Goal: Information Seeking & Learning: Learn about a topic

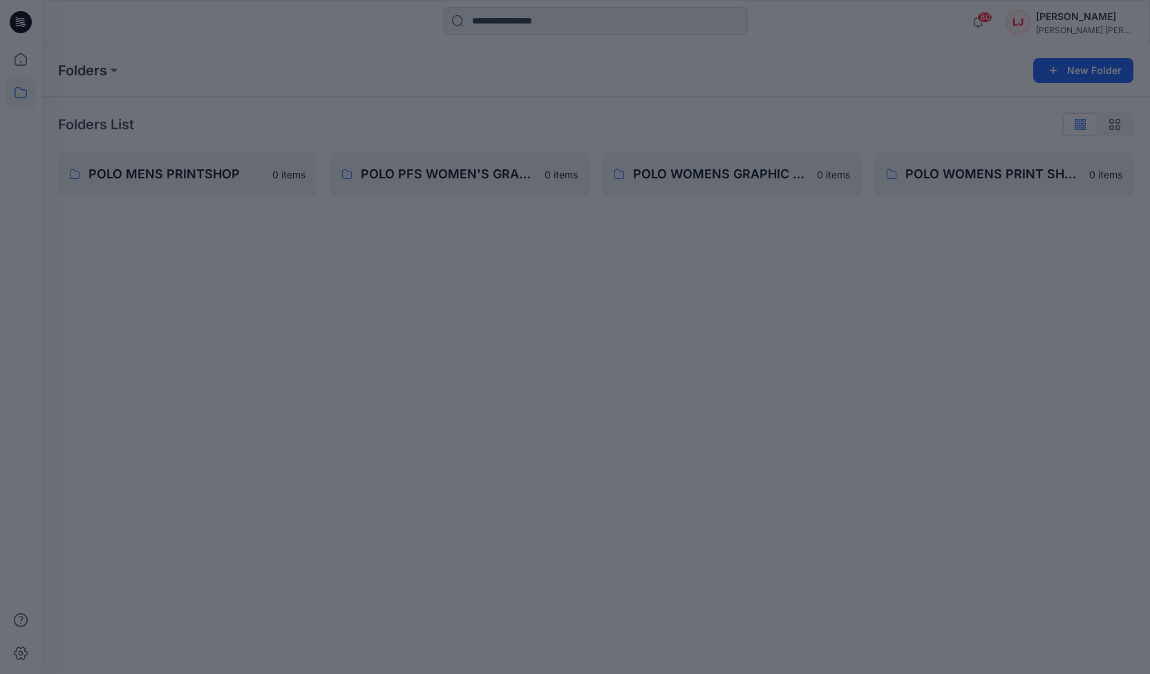
click at [472, 172] on div at bounding box center [575, 337] width 1150 height 674
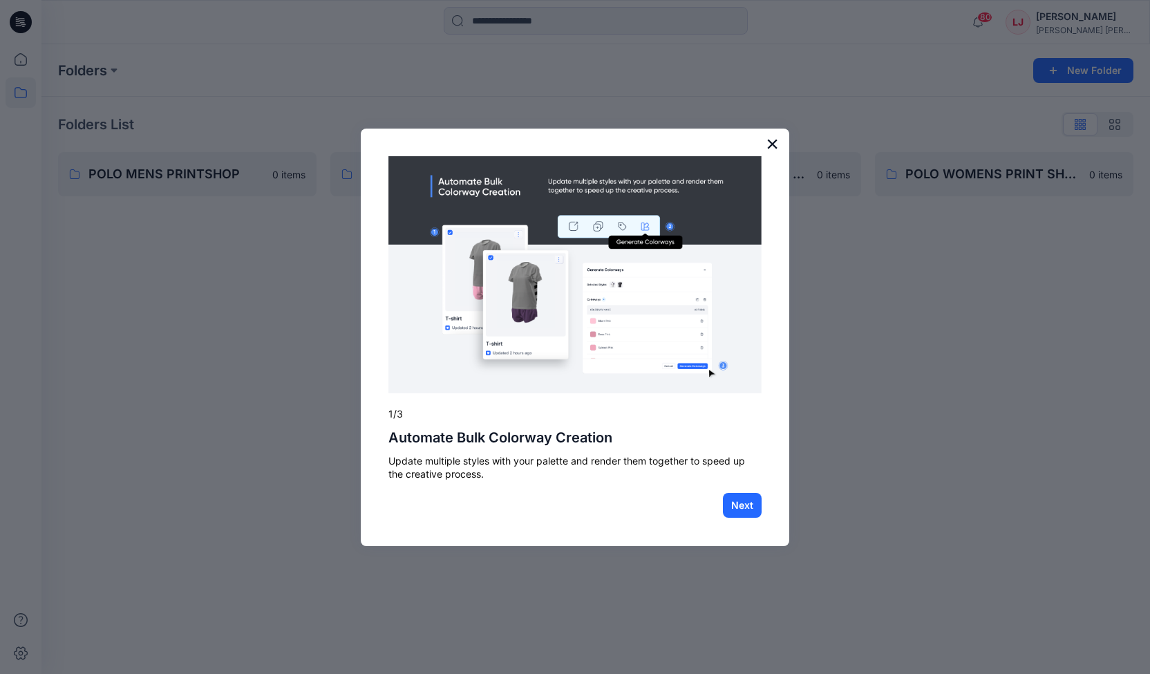
click at [769, 141] on button "×" at bounding box center [772, 144] width 13 height 22
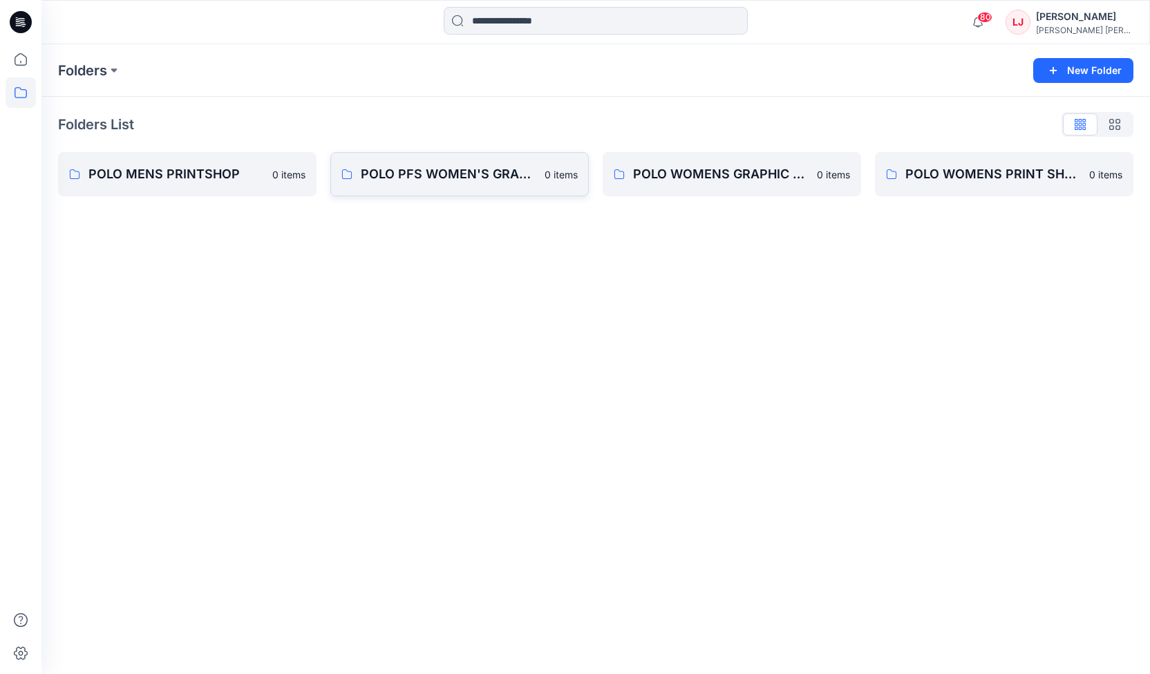
click at [421, 181] on p "POLO PFS WOMEN'S GRAPHIC LIBRARY" at bounding box center [449, 174] width 176 height 19
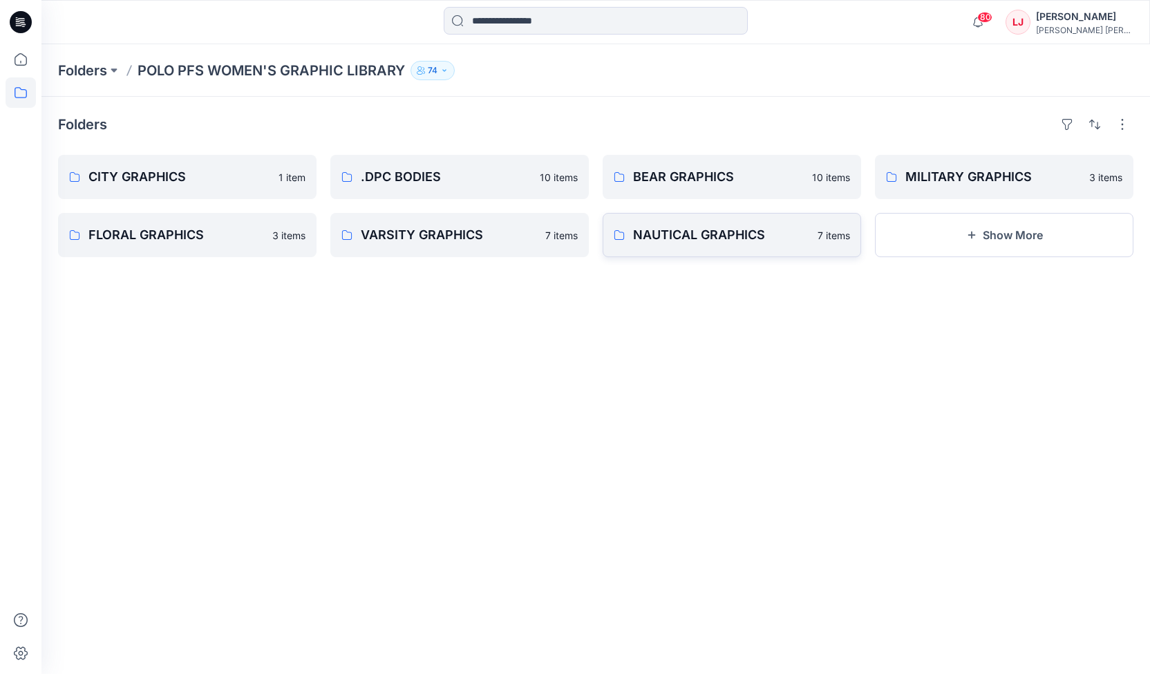
click at [684, 239] on p "NAUTICAL GRAPHICS" at bounding box center [721, 234] width 176 height 19
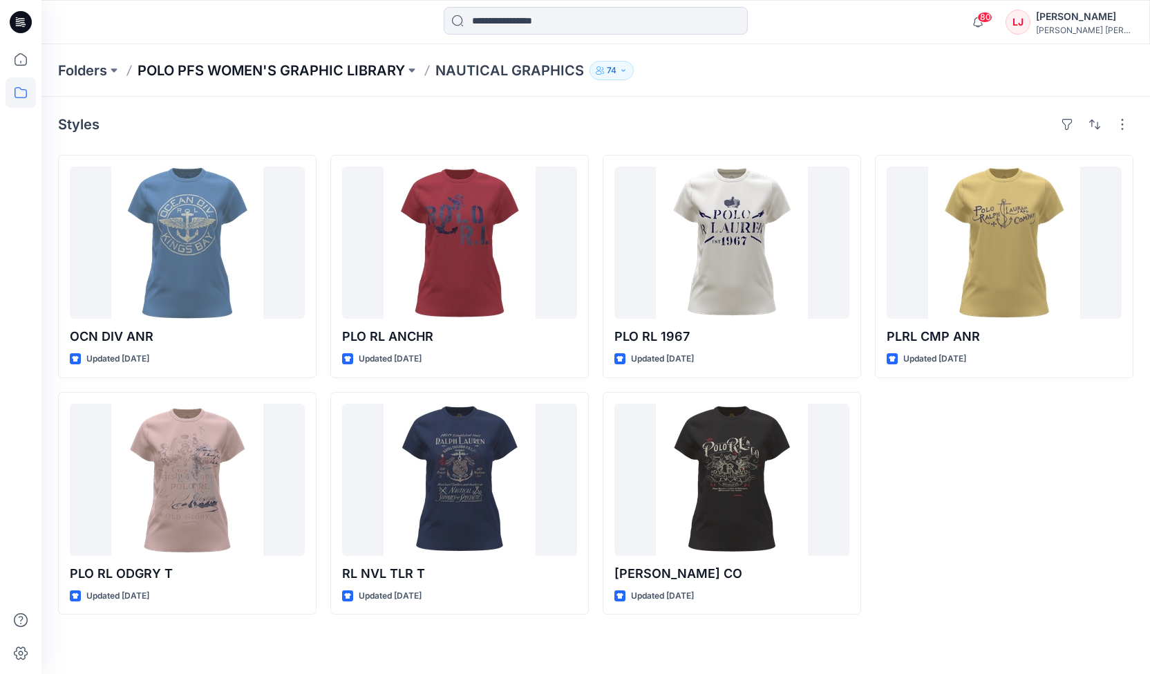
click at [217, 65] on p "POLO PFS WOMEN'S GRAPHIC LIBRARY" at bounding box center [272, 70] width 268 height 19
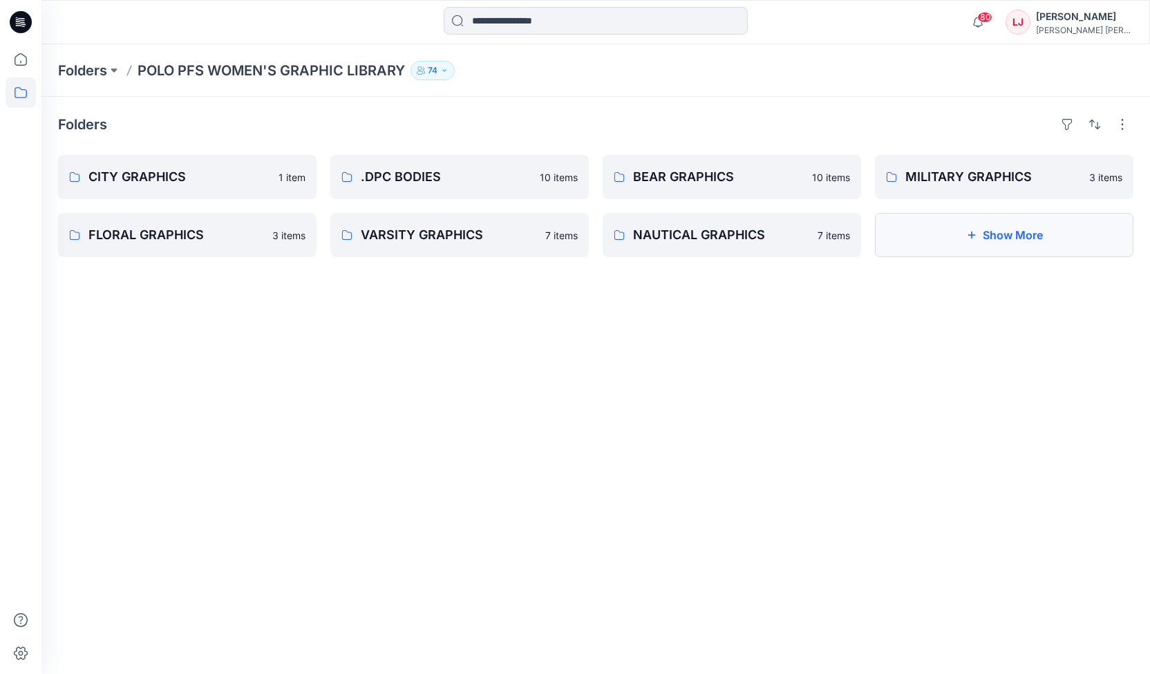
click at [990, 250] on button "Show More" at bounding box center [1004, 235] width 259 height 44
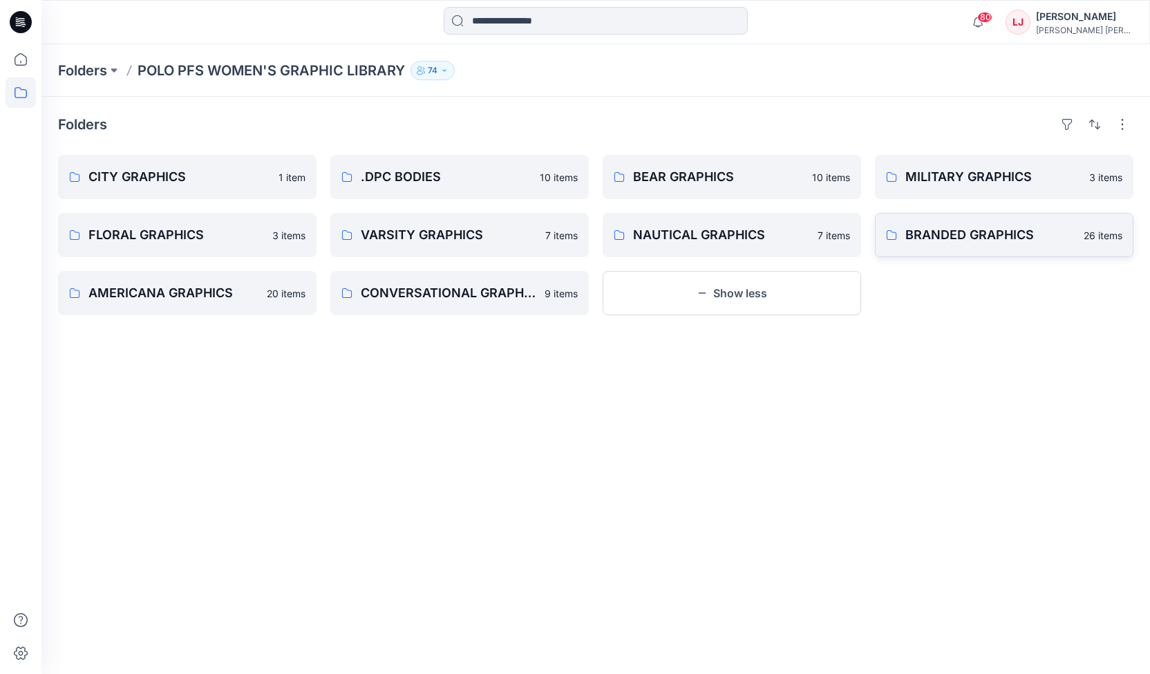
click at [965, 234] on p "BRANDED GRAPHICS" at bounding box center [991, 234] width 170 height 19
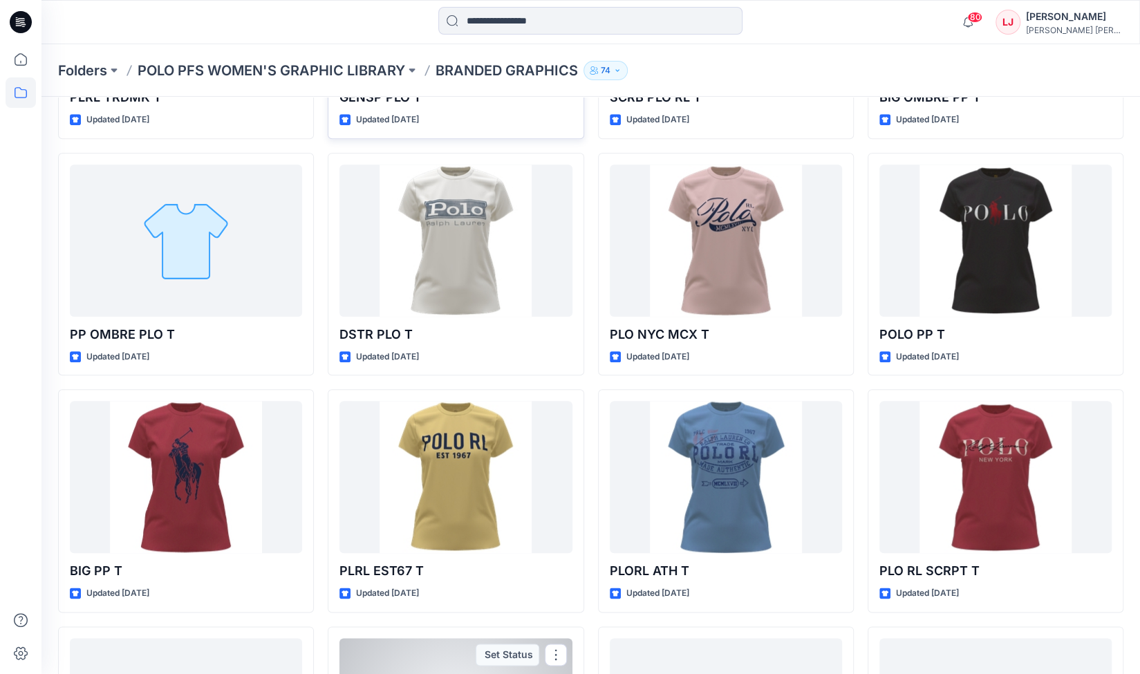
scroll to position [714, 0]
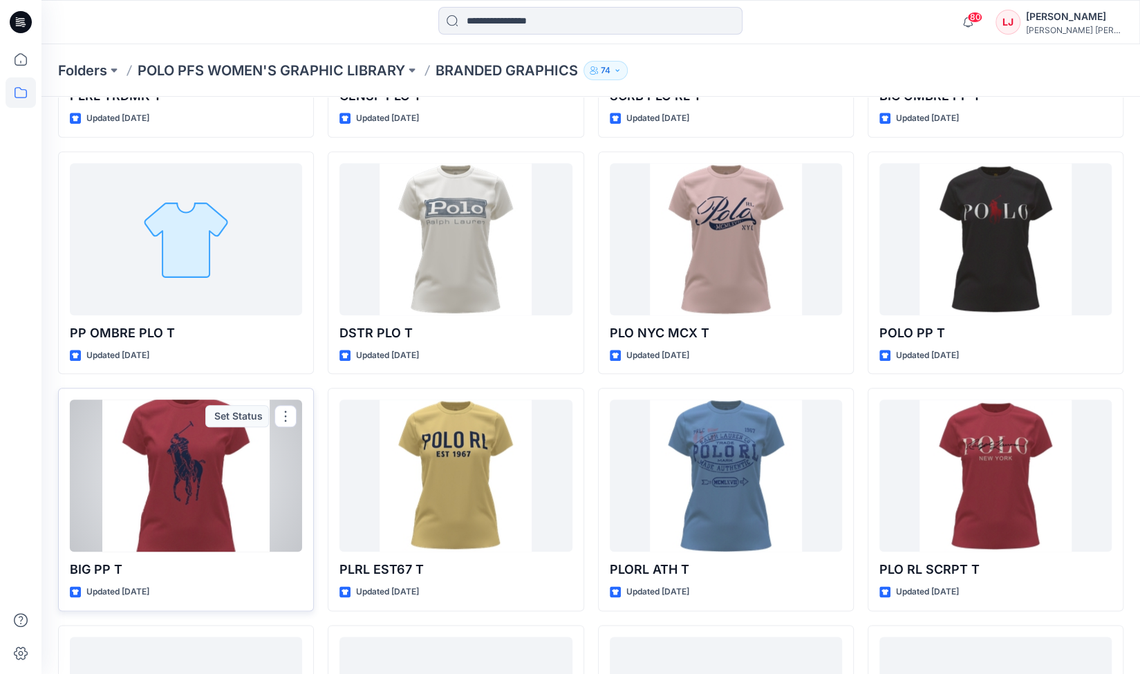
click at [203, 499] on div at bounding box center [186, 476] width 232 height 152
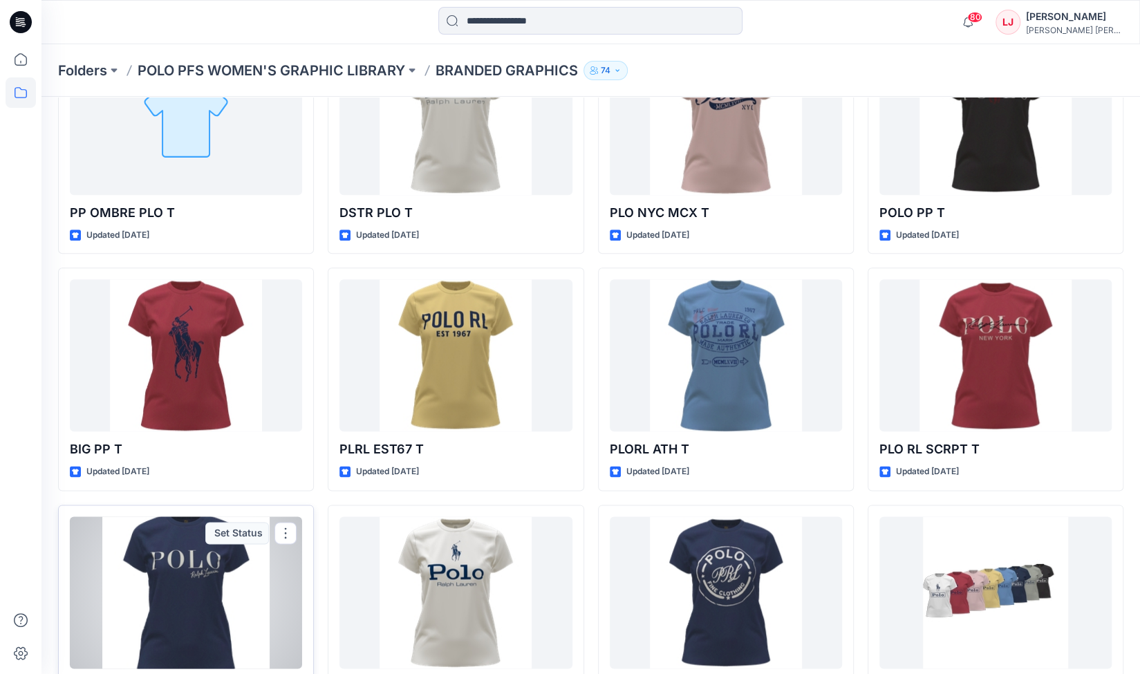
scroll to position [752, 0]
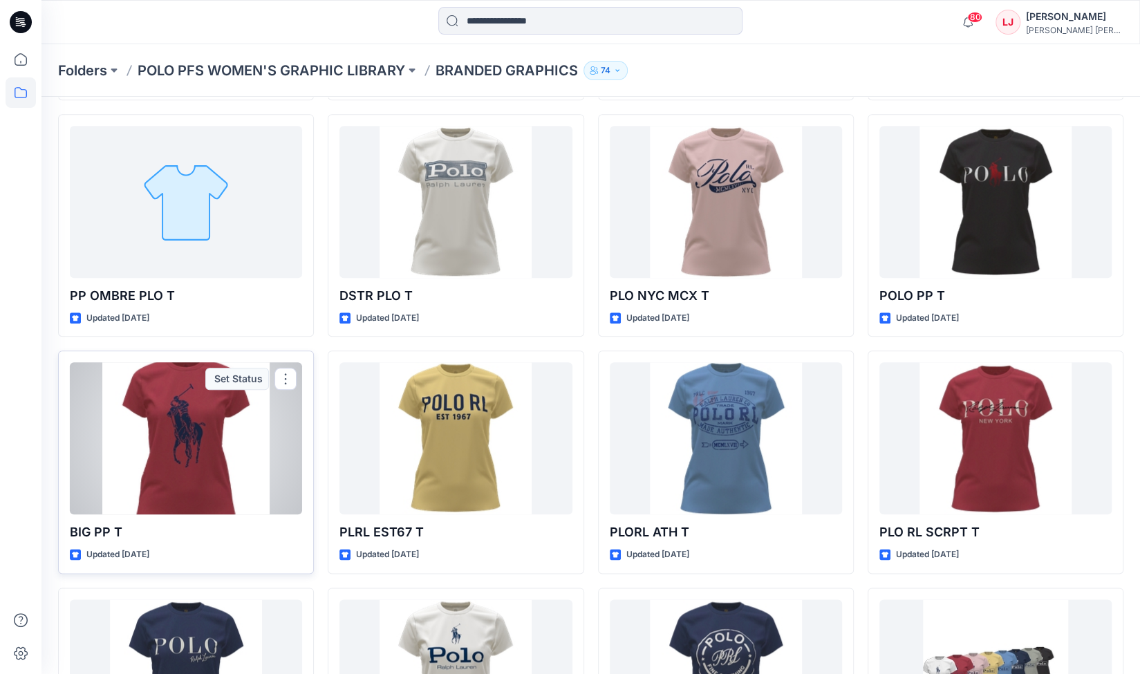
click at [205, 439] on div at bounding box center [186, 438] width 232 height 152
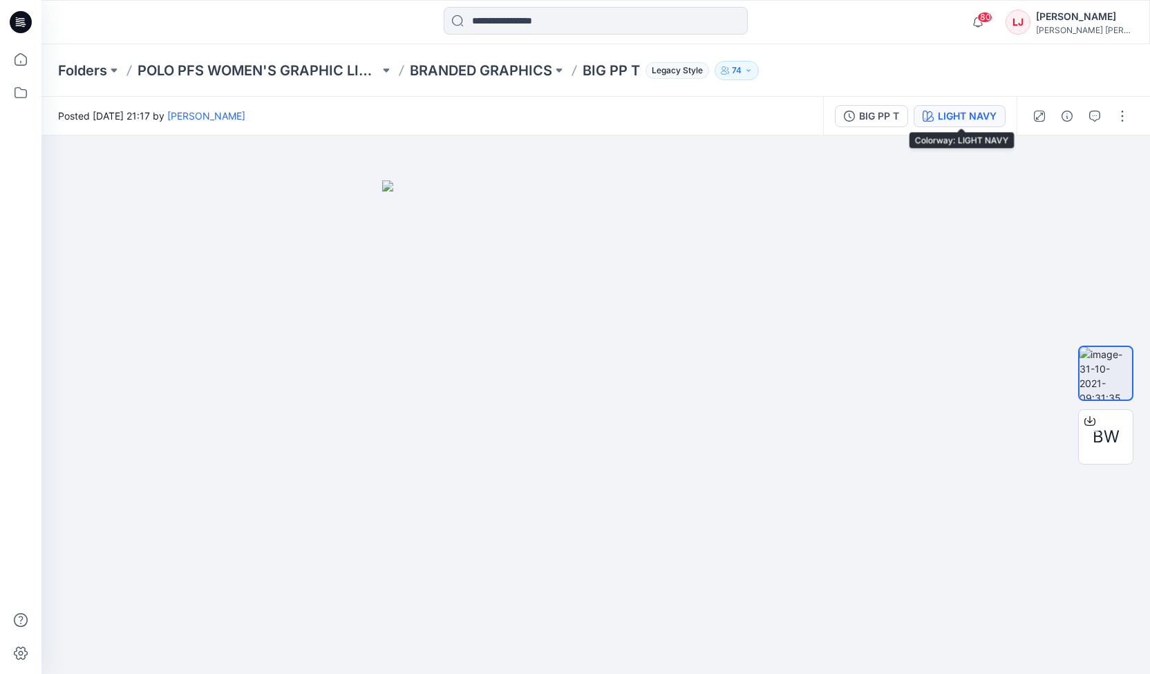
click at [976, 111] on div "LIGHT NAVY" at bounding box center [967, 116] width 59 height 15
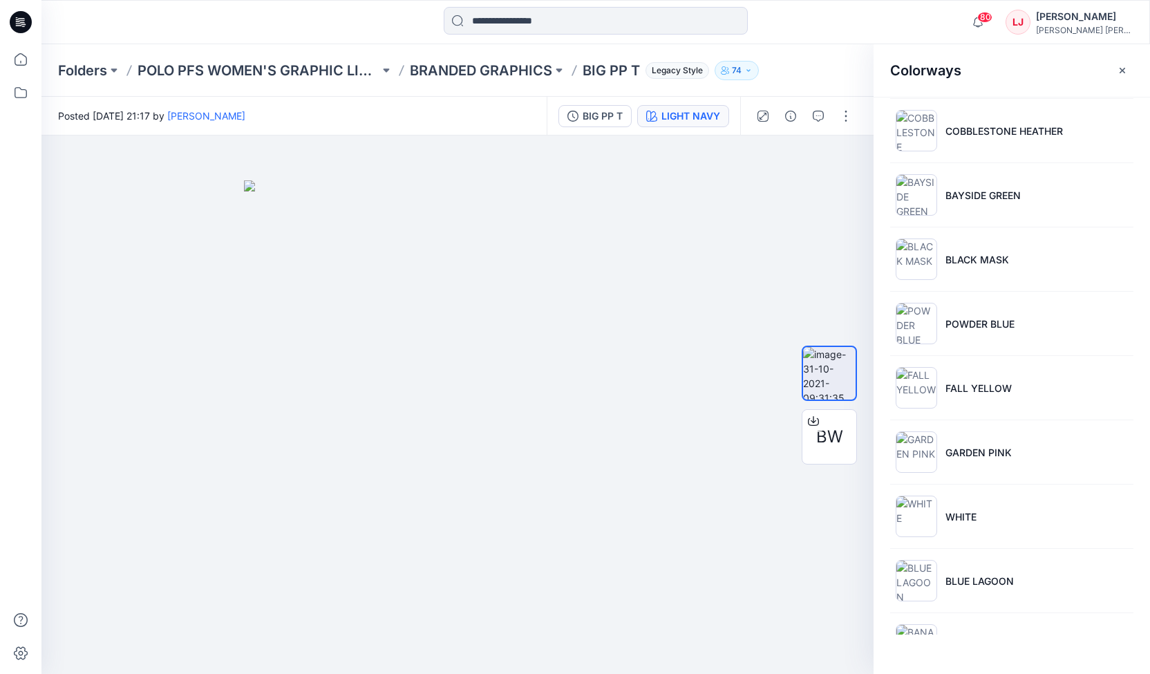
scroll to position [200, 0]
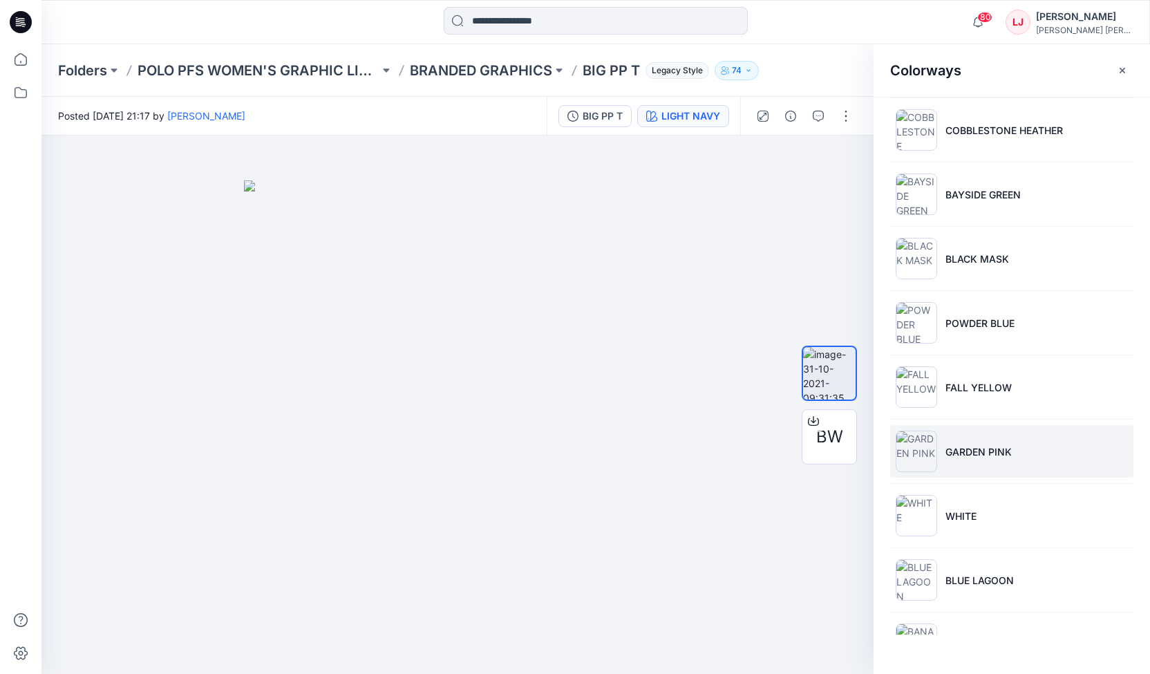
click at [961, 445] on p "GARDEN PINK" at bounding box center [979, 452] width 66 height 15
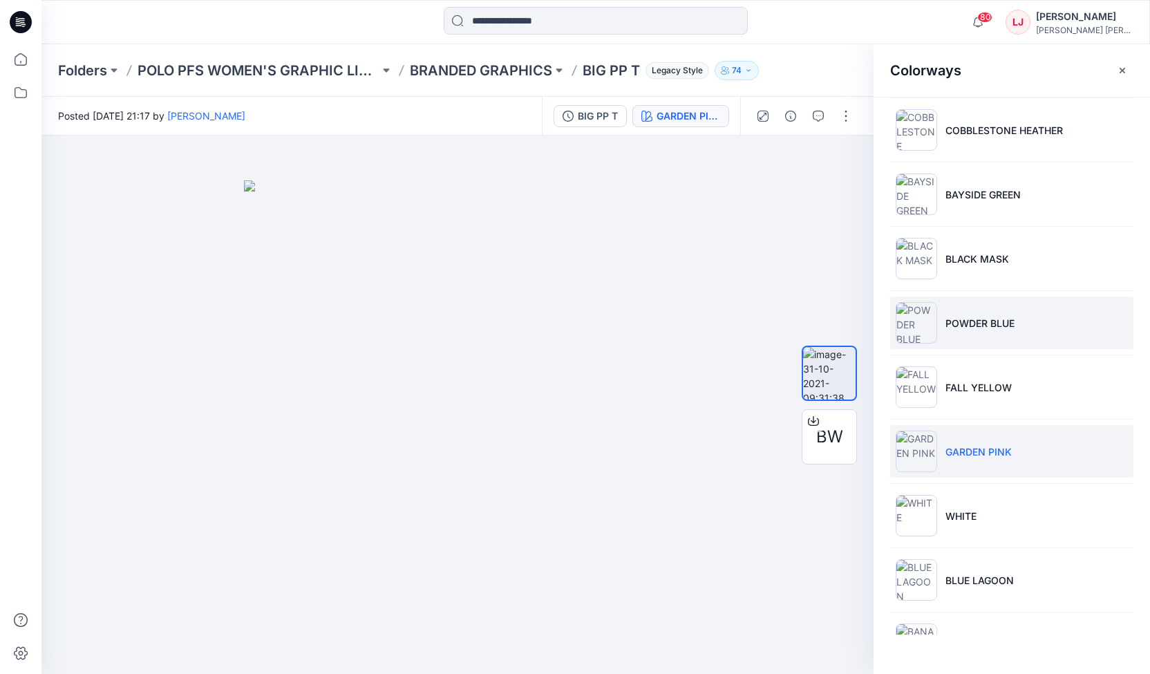
click at [968, 319] on p "POWDER BLUE" at bounding box center [980, 323] width 69 height 15
click at [929, 442] on img at bounding box center [916, 451] width 41 height 41
